Goal: Communication & Community: Answer question/provide support

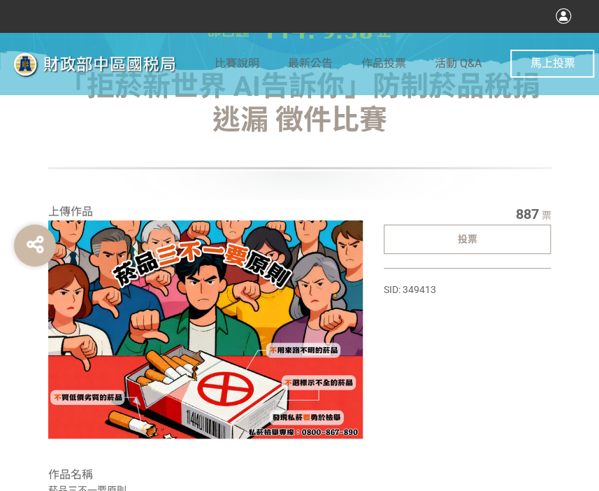
scroll to position [280, 0]
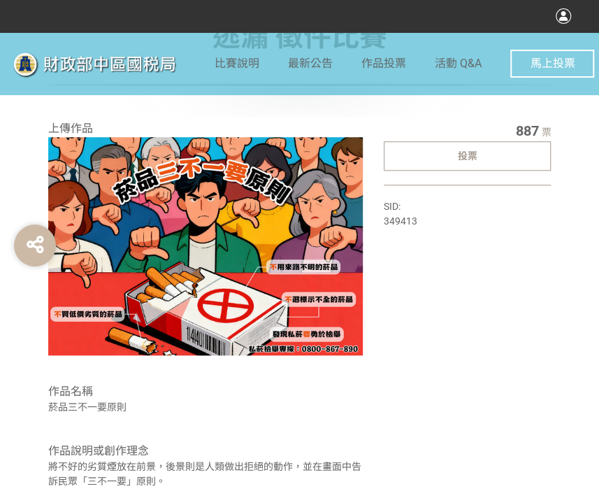
click at [450, 143] on div "投票" at bounding box center [468, 155] width 168 height 29
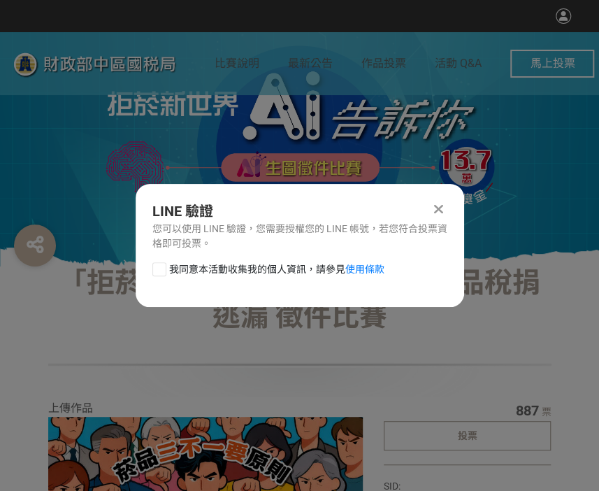
click at [163, 269] on div at bounding box center [159, 269] width 14 height 14
checkbox input "true"
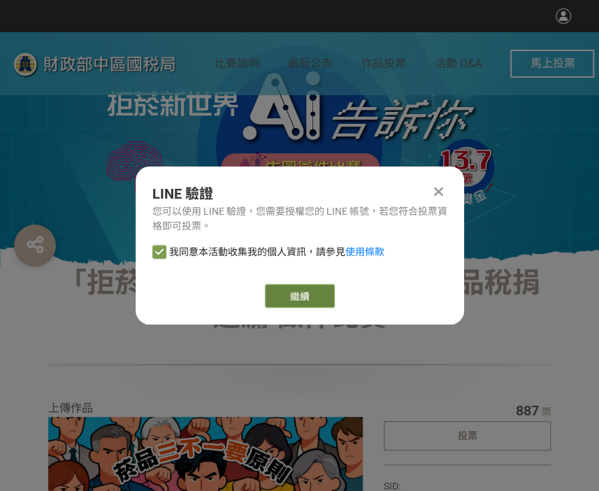
click at [297, 297] on link "繼續" at bounding box center [300, 296] width 70 height 24
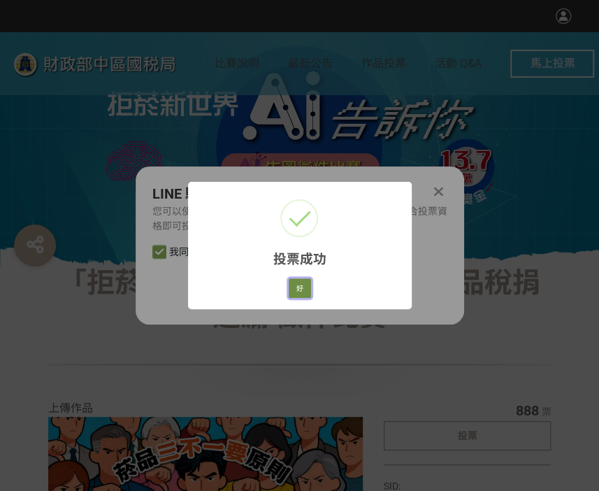
click at [308, 293] on button "好" at bounding box center [300, 288] width 22 height 20
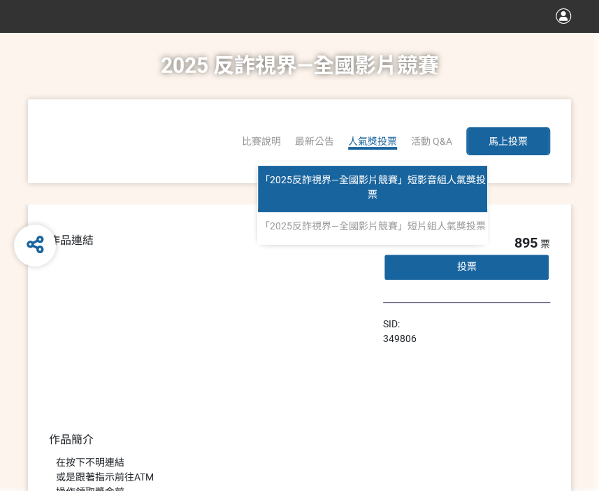
click at [378, 180] on span "「2025反詐視界—全國影片競賽」短影音組人氣獎投票" at bounding box center [373, 187] width 226 height 26
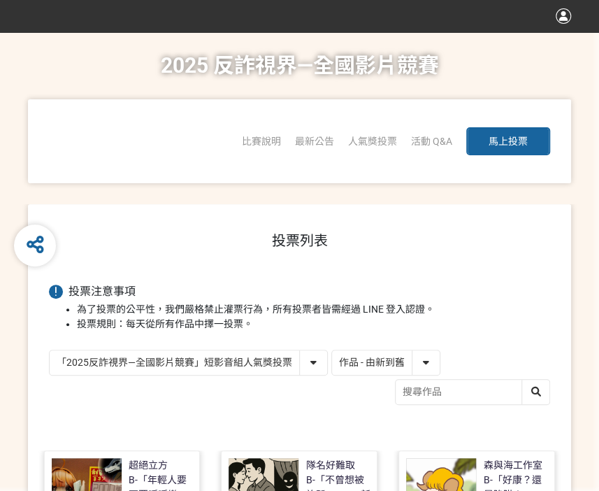
drag, startPoint x: 410, startPoint y: 362, endPoint x: 404, endPoint y: 373, distance: 13.1
click at [410, 362] on select "作品 - 由新到舊 作品 - 由舊到新 票數 - 由多到少 票數 - 由少到多" at bounding box center [386, 362] width 108 height 24
select select "vote"
click at [332, 350] on select "作品 - 由新到舊 作品 - 由舊到新 票數 - 由多到少 票數 - 由少到多" at bounding box center [386, 362] width 108 height 24
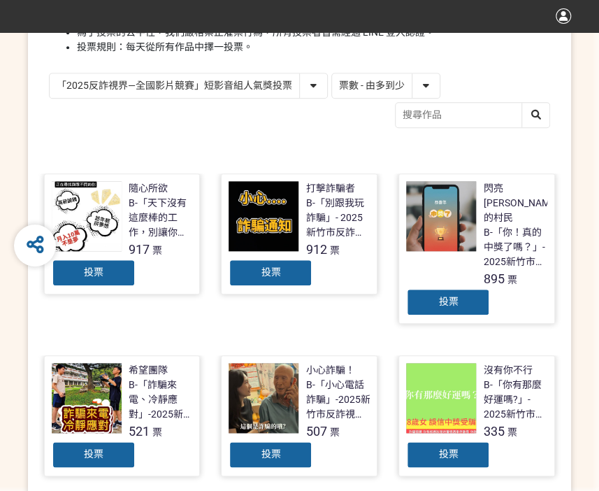
scroll to position [280, 0]
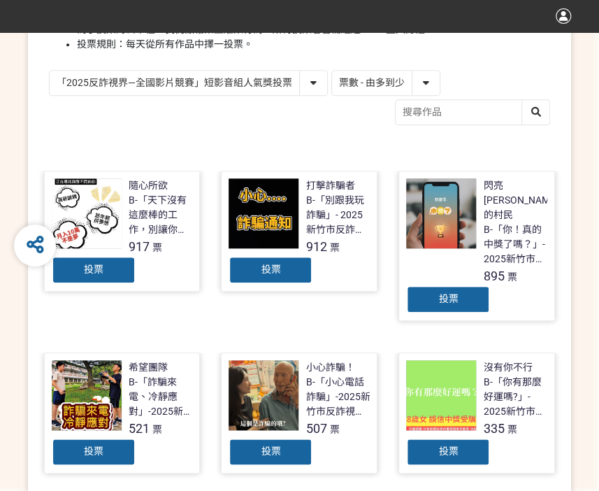
click at [102, 273] on span "投票" at bounding box center [94, 269] width 20 height 11
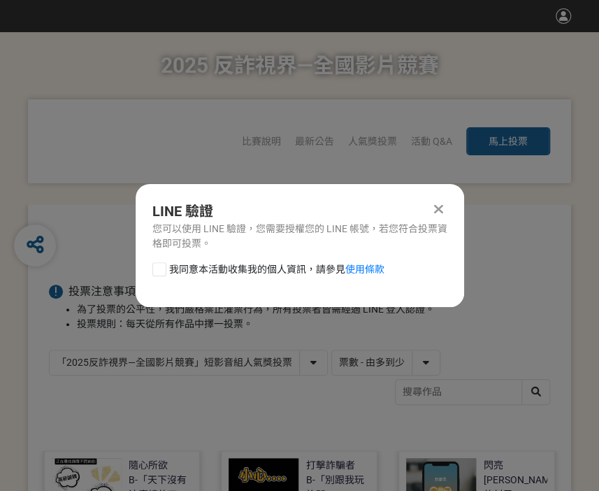
scroll to position [0, 0]
click at [164, 271] on div at bounding box center [159, 269] width 14 height 14
checkbox input "true"
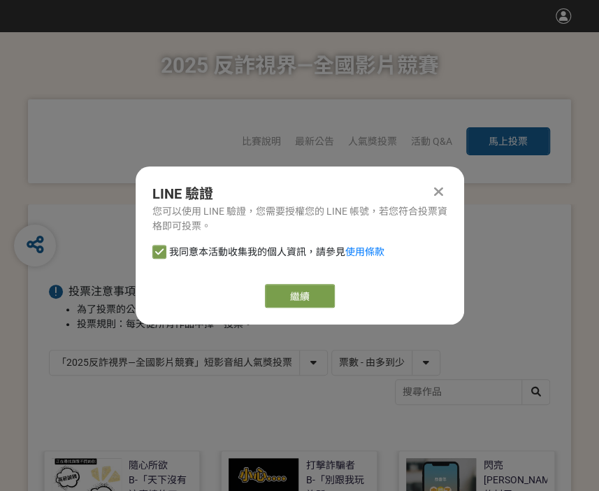
click at [304, 294] on link "繼續" at bounding box center [300, 296] width 70 height 24
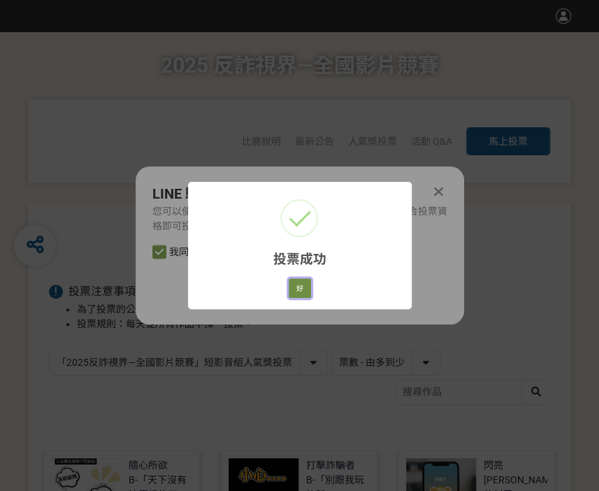
click at [297, 290] on button "好" at bounding box center [300, 288] width 22 height 20
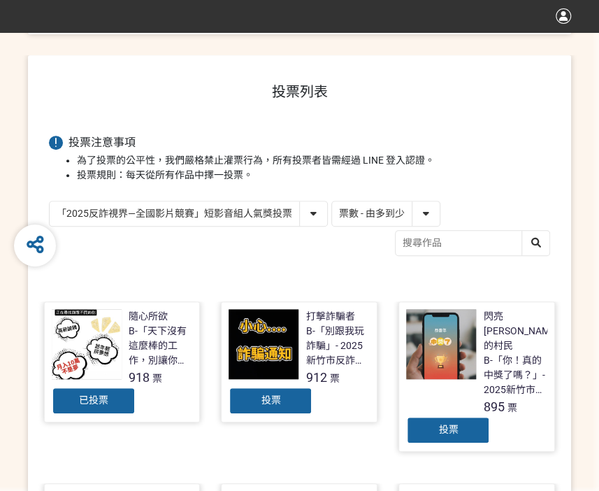
scroll to position [199, 0]
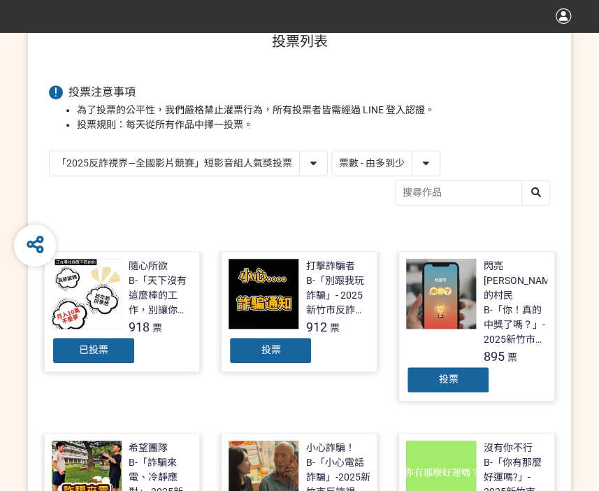
click at [290, 159] on select "「2025反詐視界—全國影片競賽」短影音組人氣獎投票 「2025反詐視界—全國影片競賽」短片組人氣獎投票" at bounding box center [189, 163] width 278 height 24
select select "13146"
click at [50, 151] on select "「2025反詐視界—全國影片競賽」短影音組人氣獎投票 「2025反詐視界—全國影片競賽」短片組人氣獎投票" at bounding box center [189, 163] width 278 height 24
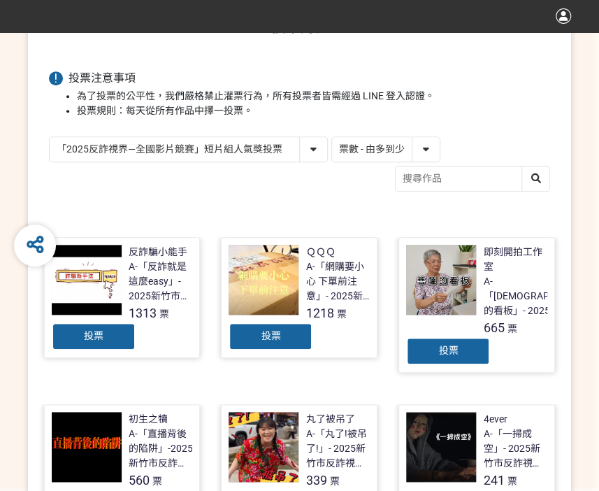
scroll to position [350, 0]
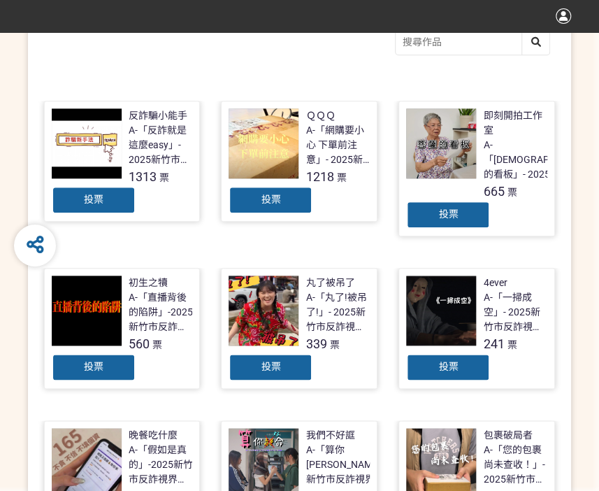
click at [116, 197] on div "投票" at bounding box center [94, 200] width 84 height 28
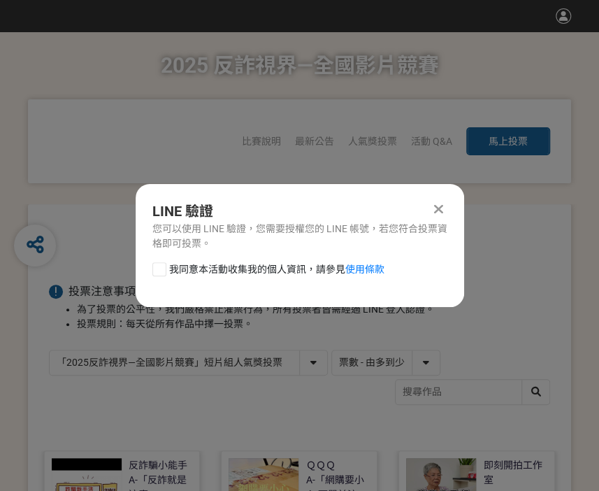
scroll to position [0, 0]
click at [159, 267] on div at bounding box center [159, 269] width 14 height 14
checkbox input "true"
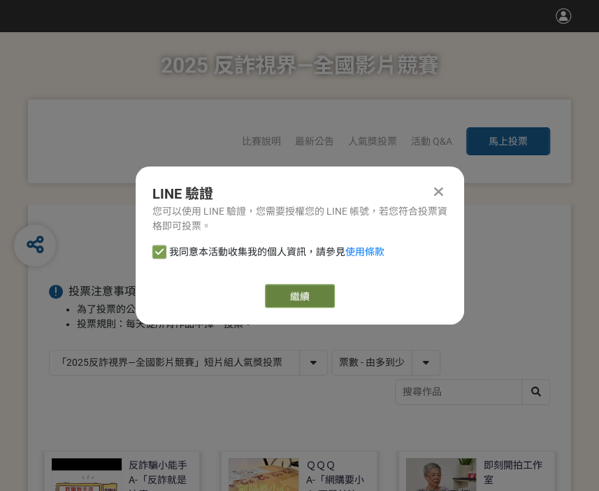
click at [299, 294] on link "繼續" at bounding box center [300, 296] width 70 height 24
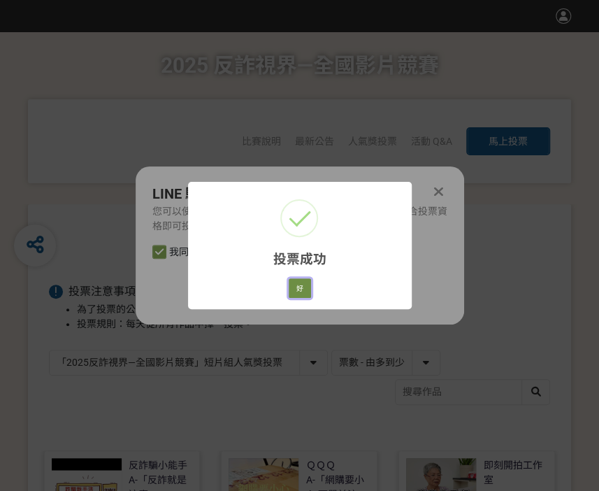
drag, startPoint x: 293, startPoint y: 290, endPoint x: 309, endPoint y: 289, distance: 16.1
click at [294, 290] on button "好" at bounding box center [300, 288] width 22 height 20
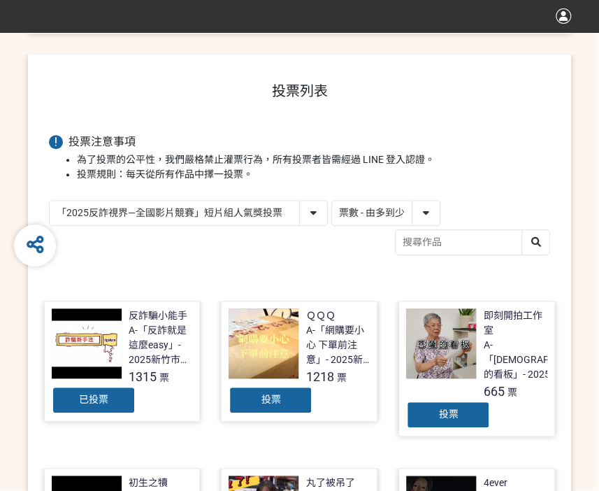
scroll to position [248, 0]
